Goal: Information Seeking & Learning: Learn about a topic

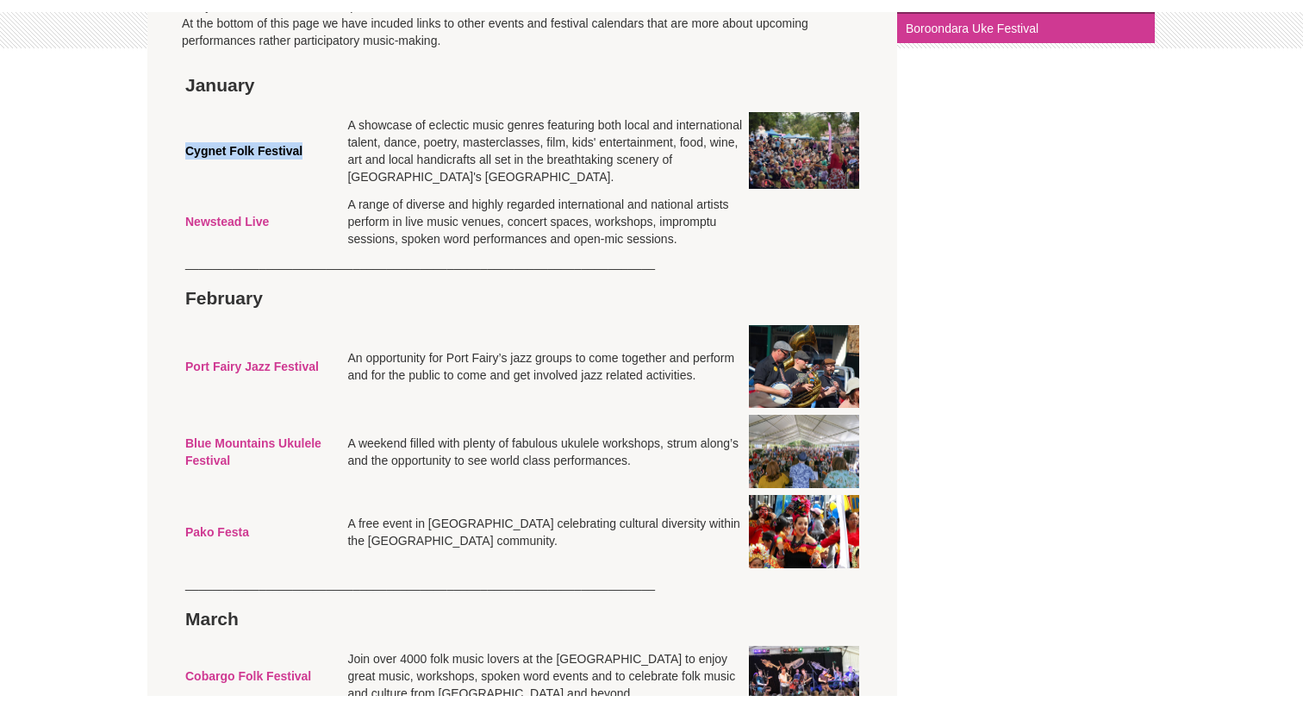
scroll to position [486, 0]
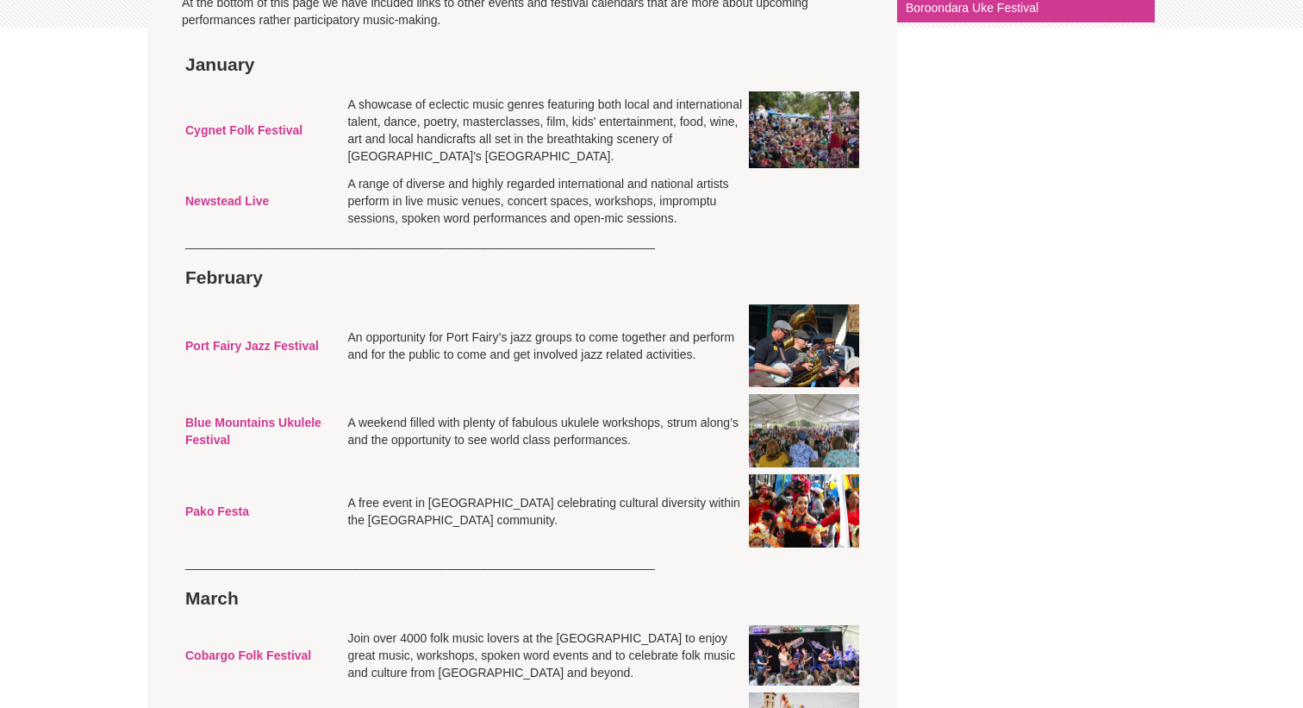
click at [629, 301] on td at bounding box center [545, 277] width 402 height 47
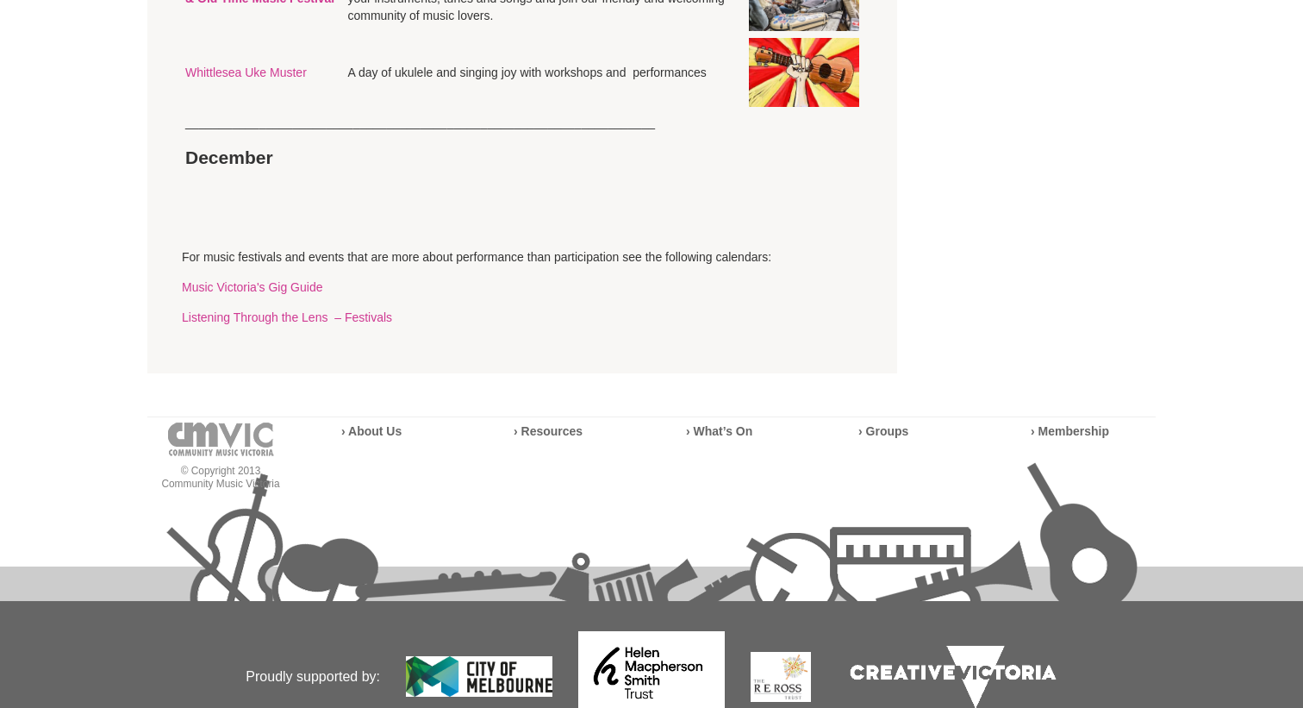
scroll to position [3381, 0]
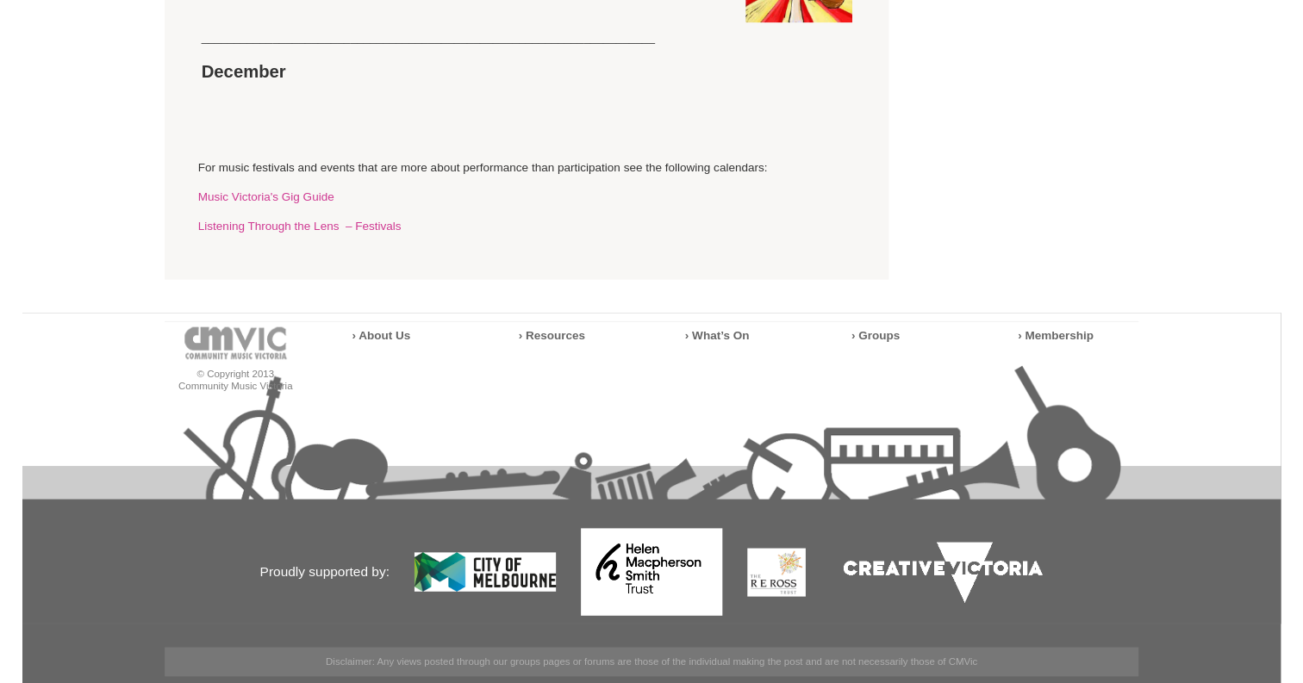
scroll to position [3471, 0]
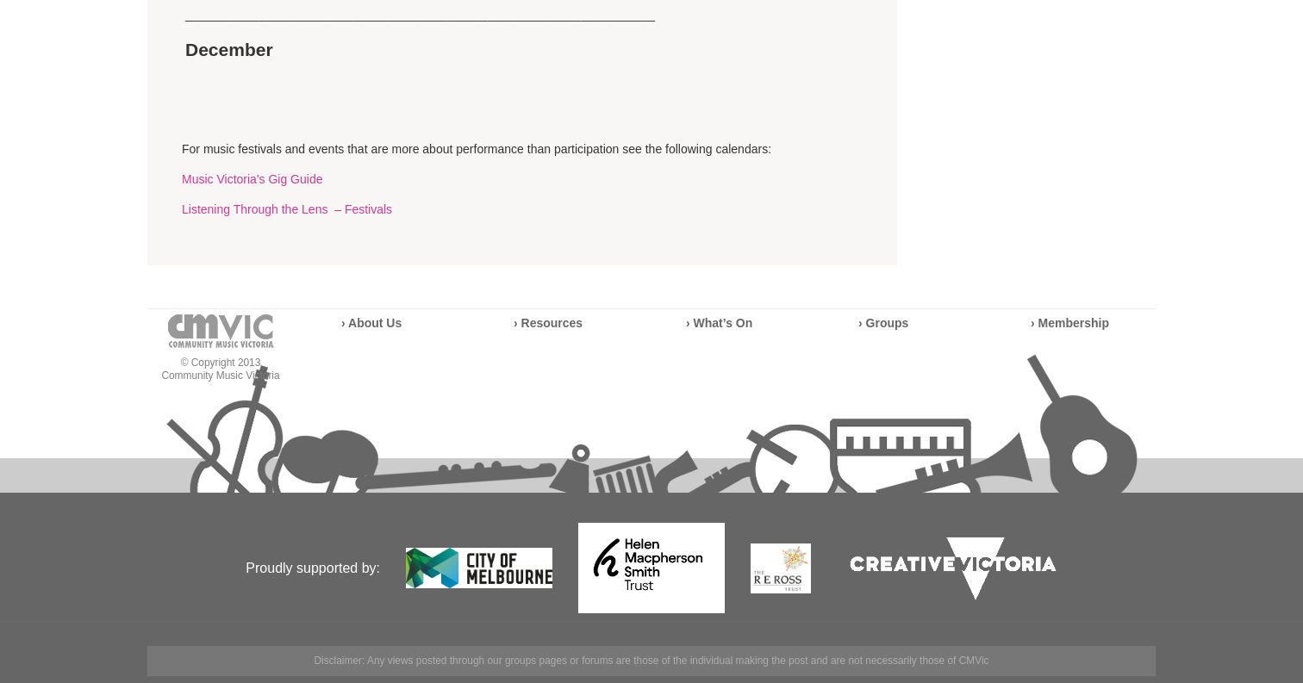
scroll to position [3775, 0]
click at [367, 27] on td "______________________________________________________________________" at bounding box center [522, 15] width 681 height 24
click at [346, 97] on td at bounding box center [545, 85] width 402 height 24
click at [296, 216] on link "Listening Through the Lens – Festivals" at bounding box center [287, 210] width 210 height 14
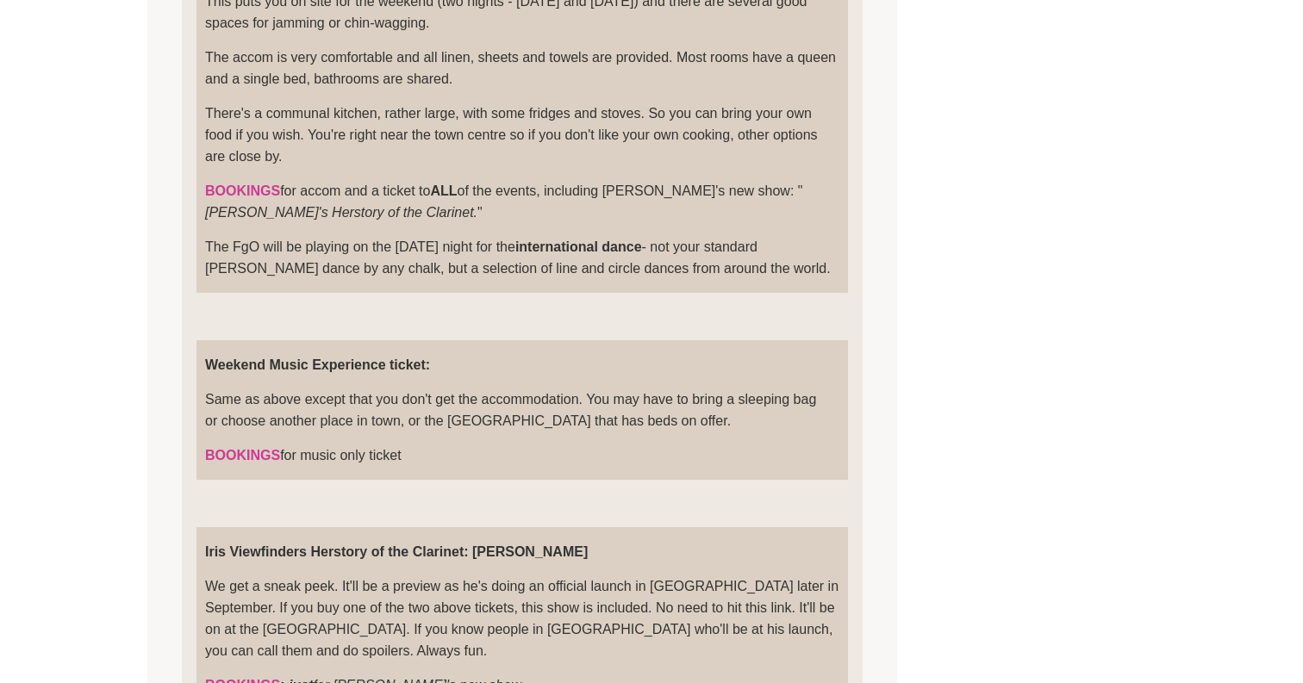
scroll to position [876, 0]
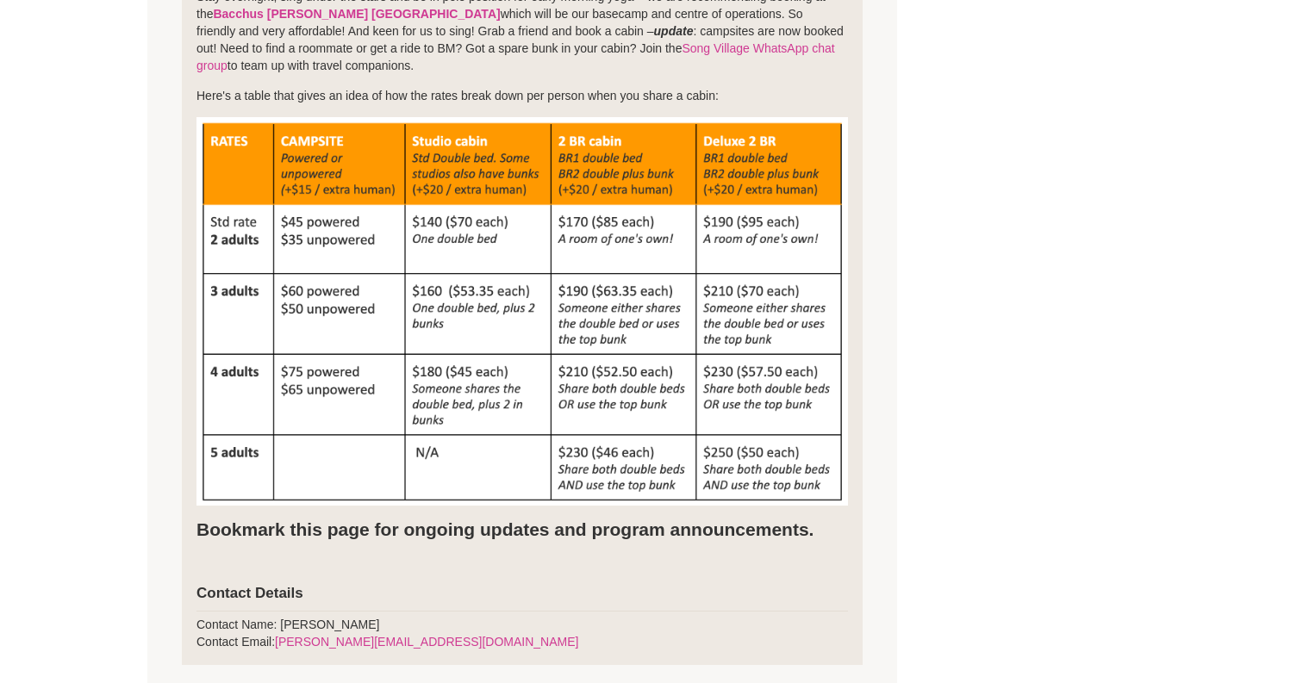
scroll to position [1450, 0]
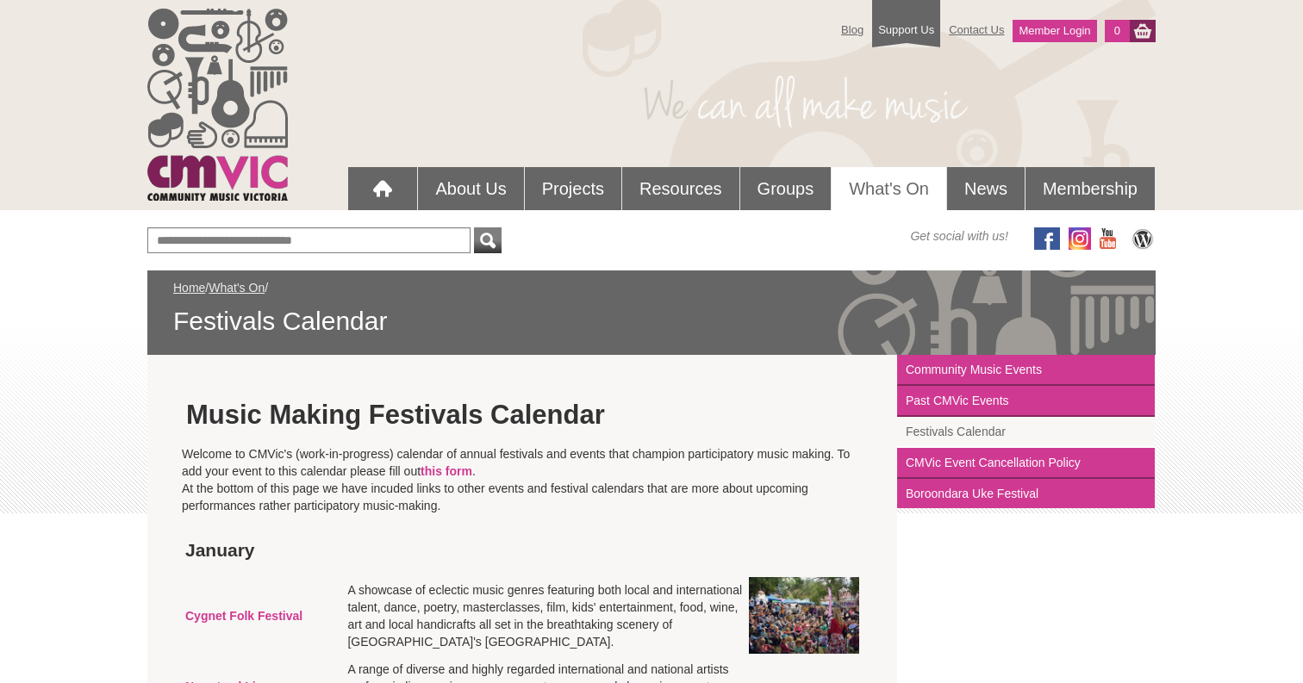
scroll to position [3826, 0]
